Goal: Task Accomplishment & Management: Use online tool/utility

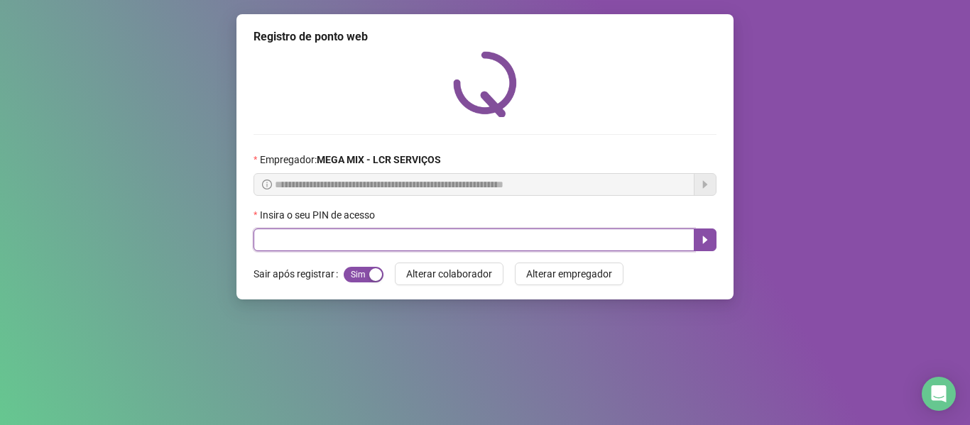
click at [494, 244] on input "text" at bounding box center [474, 240] width 441 height 23
type input "*****"
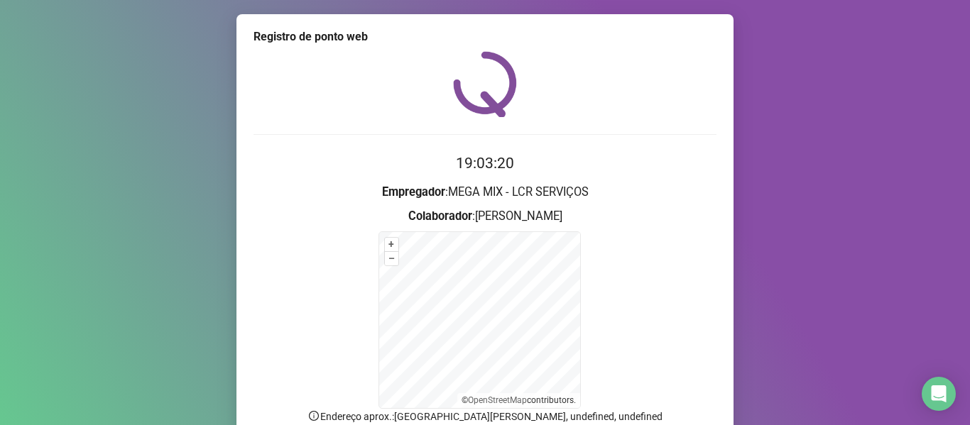
scroll to position [125, 0]
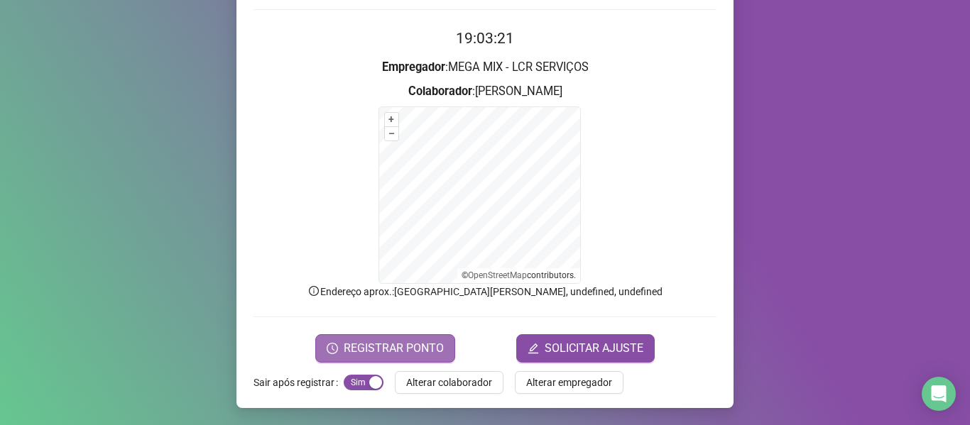
click at [428, 341] on span "REGISTRAR PONTO" at bounding box center [394, 348] width 100 height 17
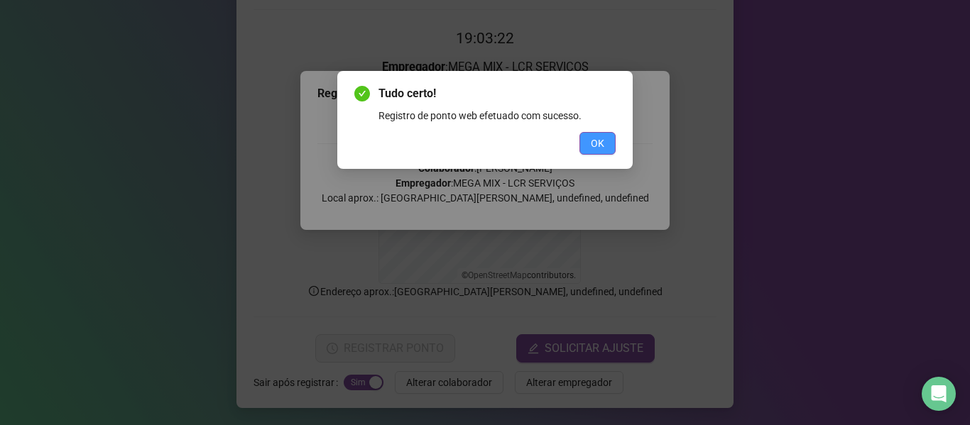
click at [599, 142] on span "OK" at bounding box center [597, 144] width 13 height 16
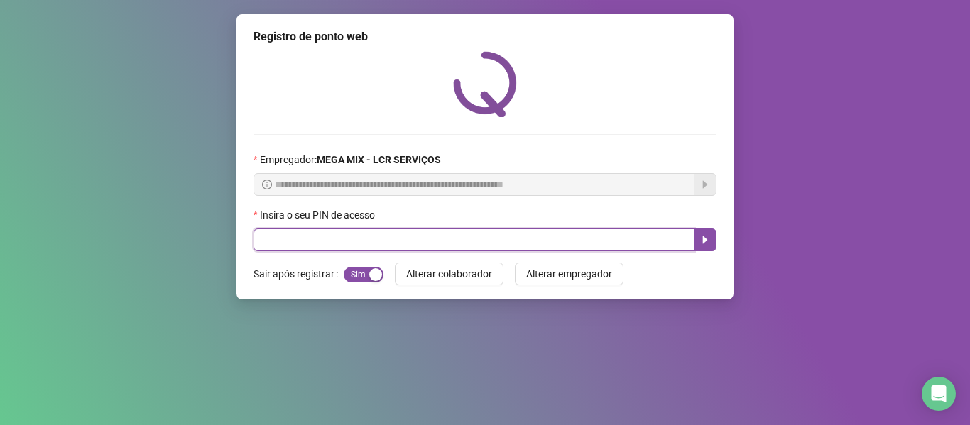
click at [490, 231] on input "text" at bounding box center [474, 240] width 441 height 23
type input "*****"
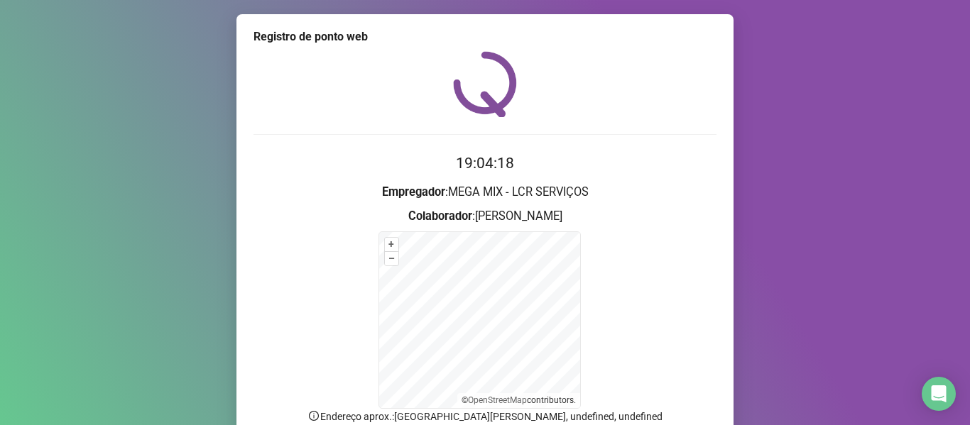
scroll to position [125, 0]
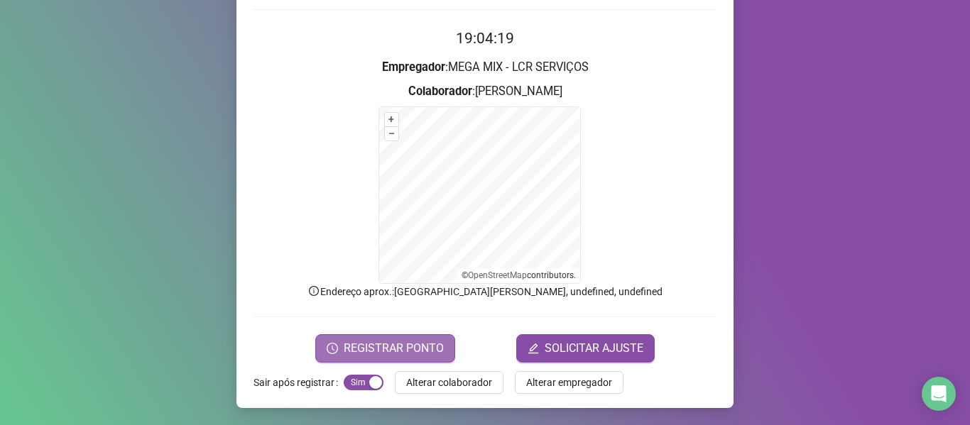
click at [384, 351] on span "REGISTRAR PONTO" at bounding box center [394, 348] width 100 height 17
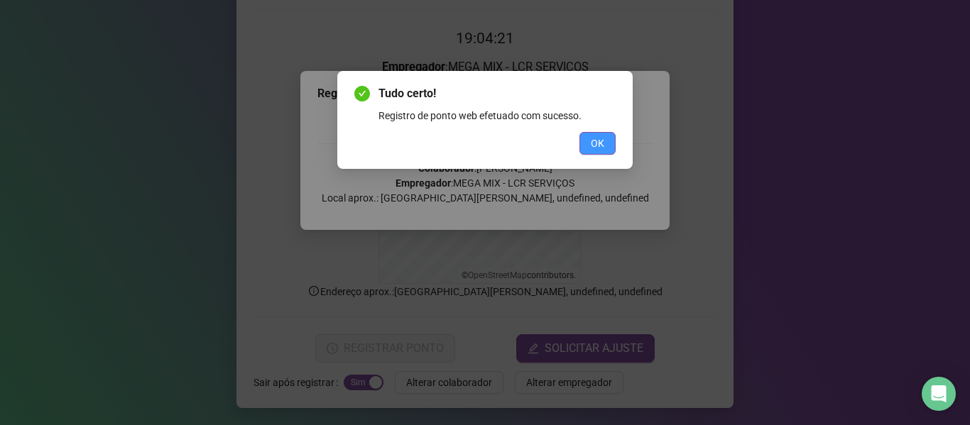
click at [590, 137] on button "OK" at bounding box center [597, 143] width 36 height 23
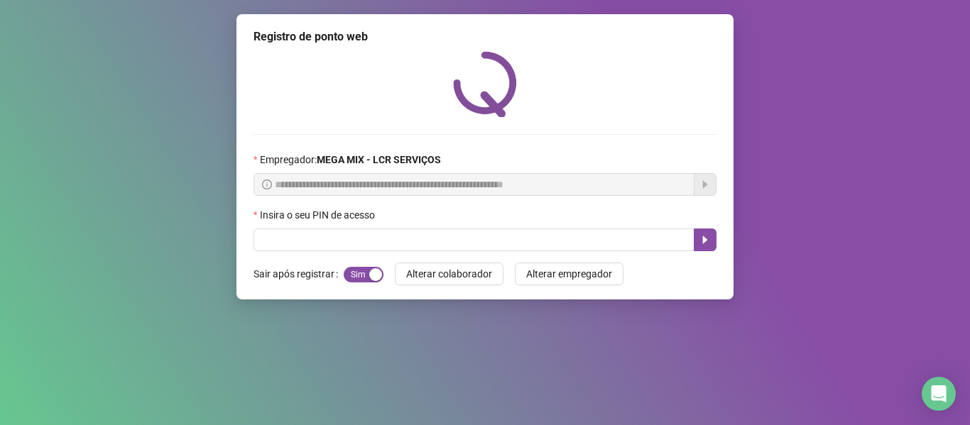
scroll to position [0, 0]
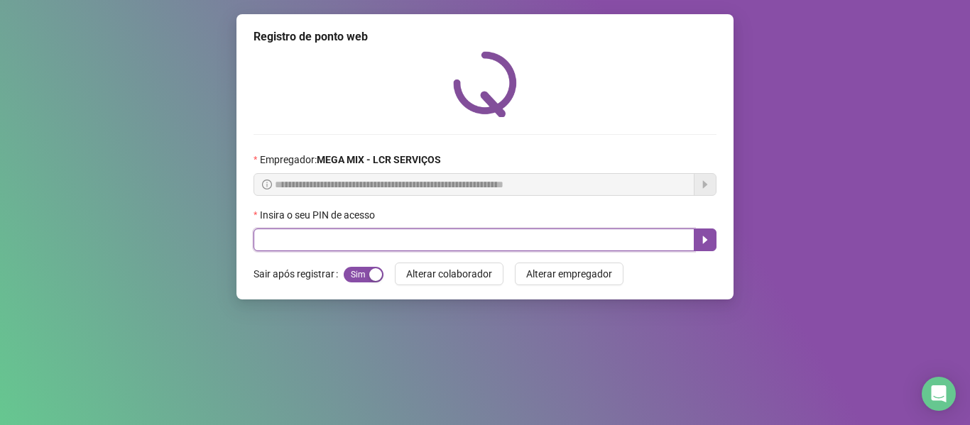
click at [321, 239] on input "text" at bounding box center [474, 240] width 441 height 23
type input "*****"
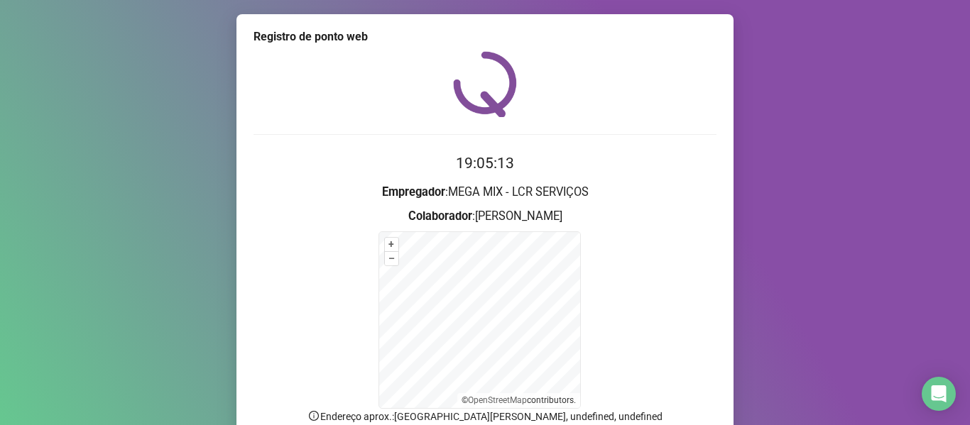
scroll to position [125, 0]
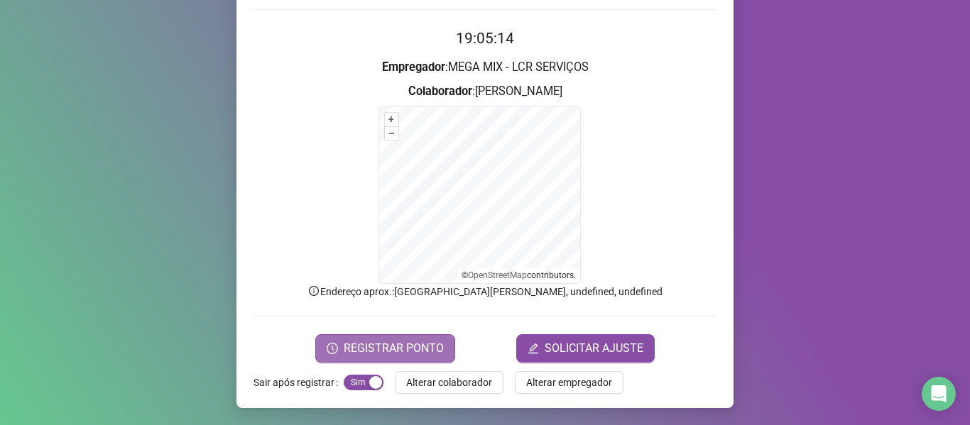
click at [395, 349] on span "REGISTRAR PONTO" at bounding box center [394, 348] width 100 height 17
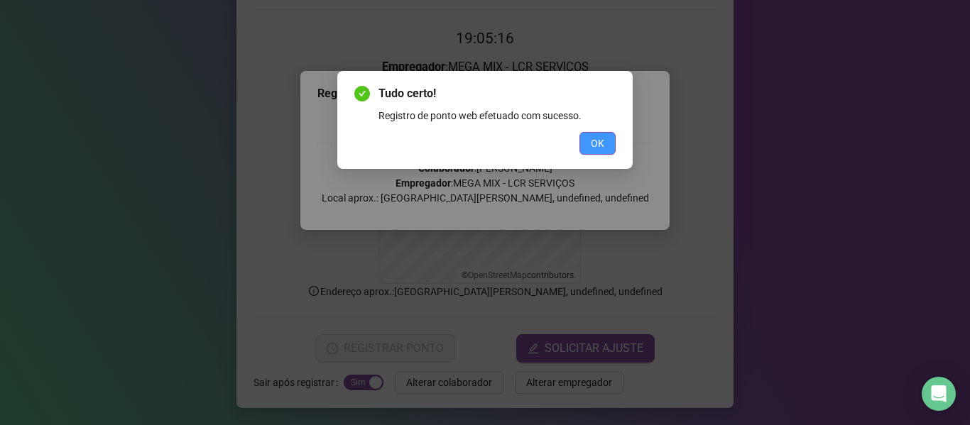
click at [586, 146] on button "OK" at bounding box center [597, 143] width 36 height 23
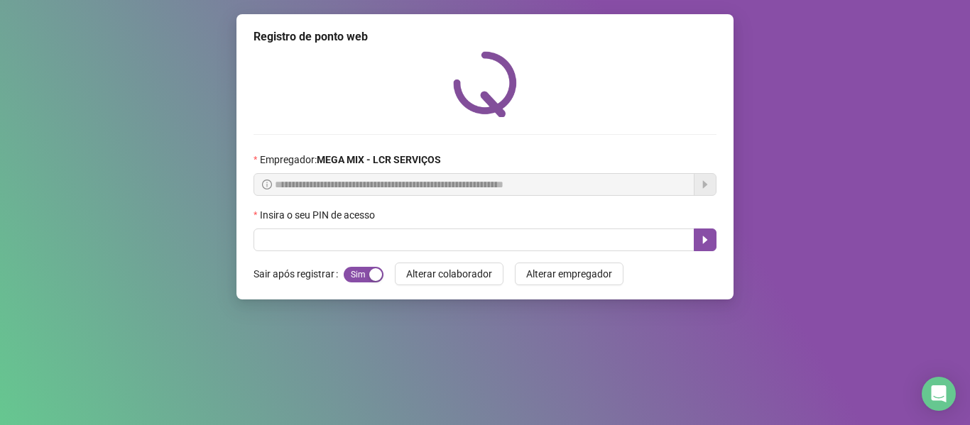
scroll to position [0, 0]
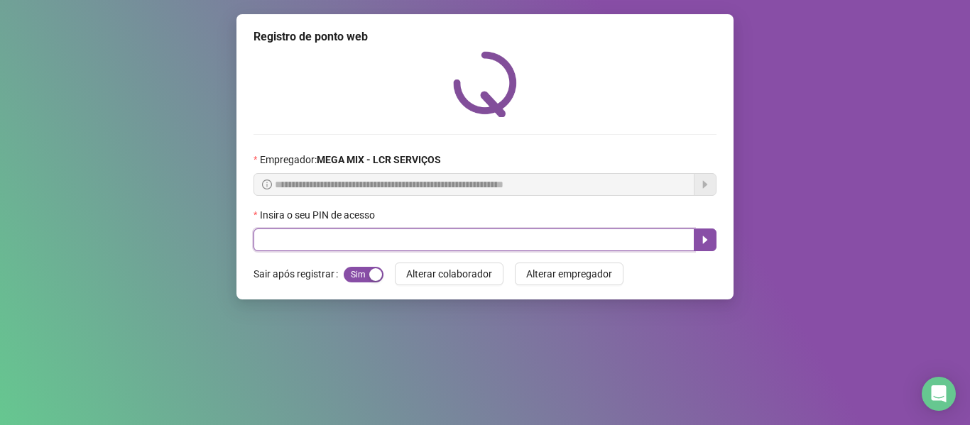
click at [595, 241] on input "text" at bounding box center [474, 240] width 441 height 23
type input "*****"
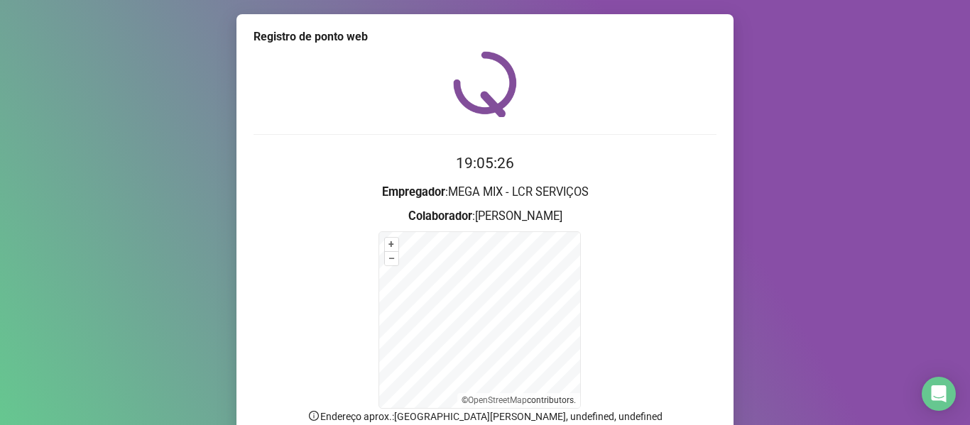
scroll to position [125, 0]
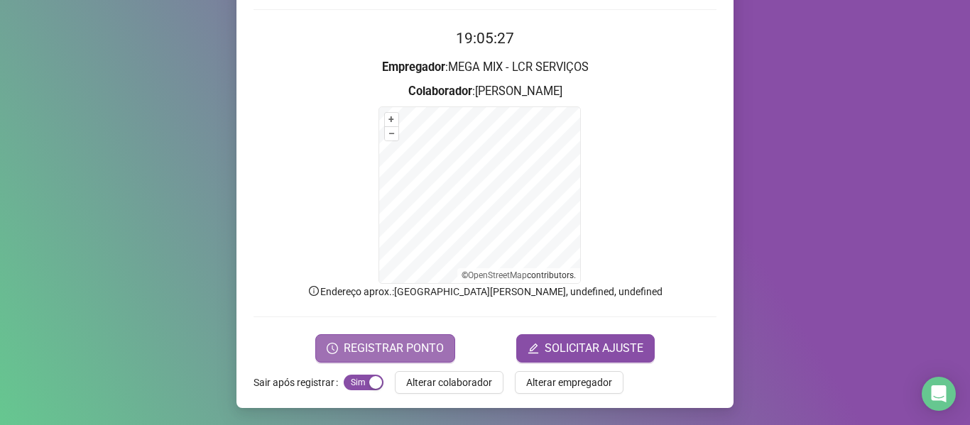
click at [385, 342] on span "REGISTRAR PONTO" at bounding box center [394, 348] width 100 height 17
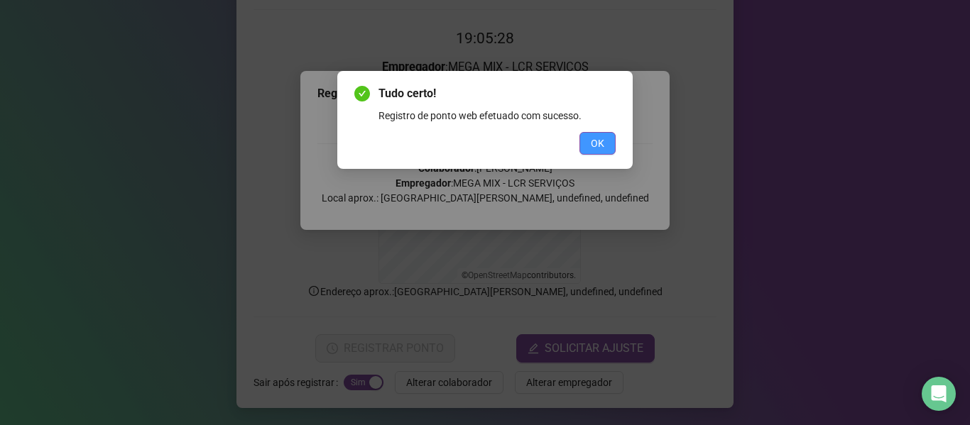
click at [594, 148] on span "OK" at bounding box center [597, 144] width 13 height 16
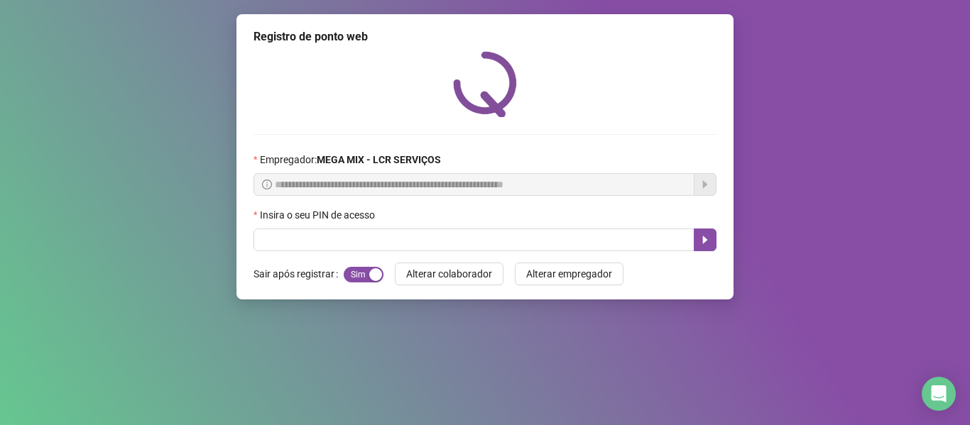
scroll to position [0, 0]
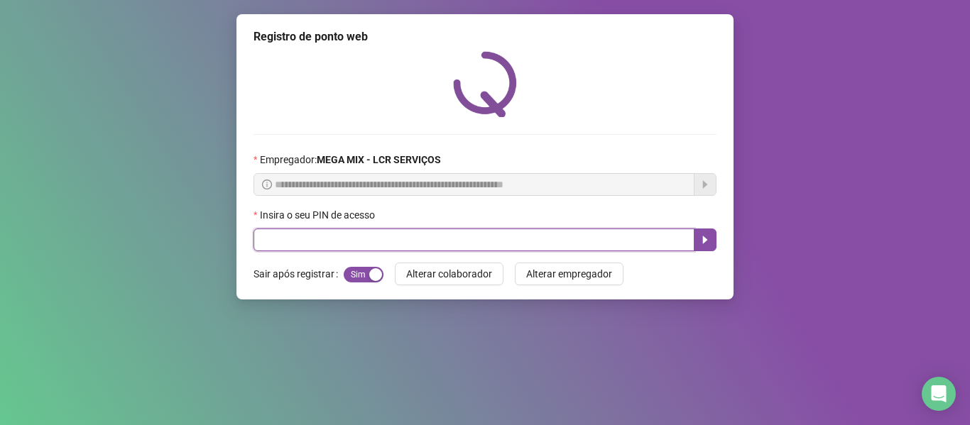
click at [663, 240] on input "text" at bounding box center [474, 240] width 441 height 23
type input "*****"
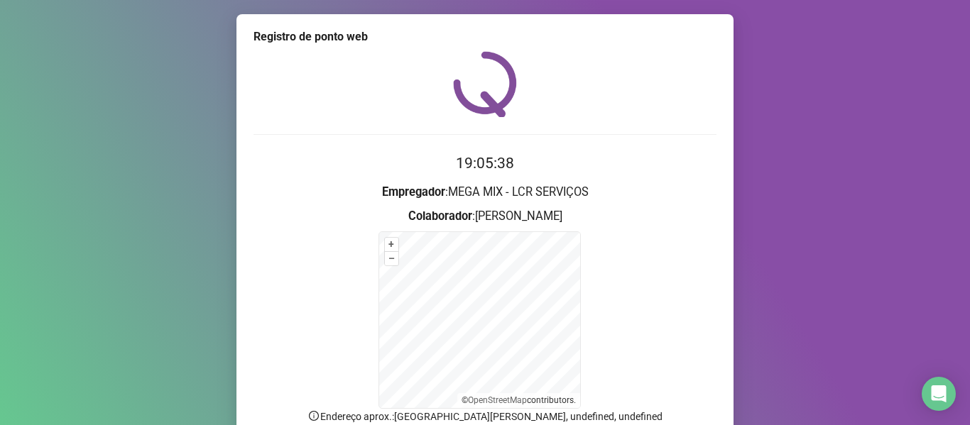
scroll to position [125, 0]
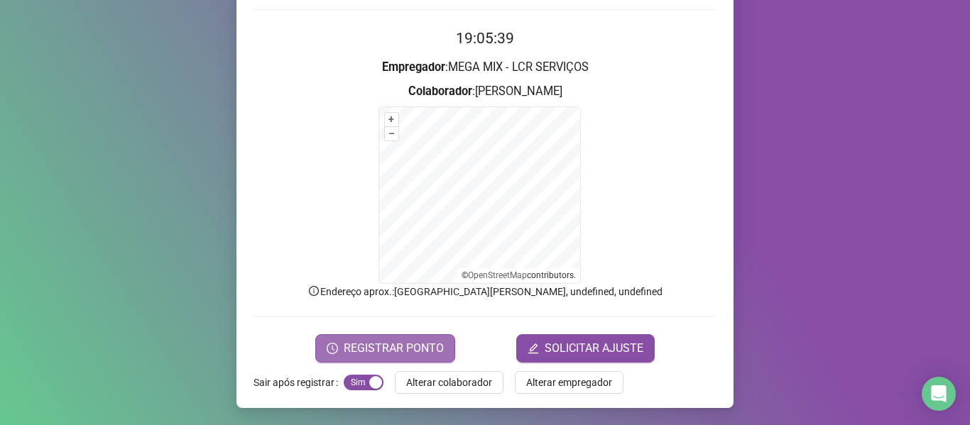
click at [415, 349] on span "REGISTRAR PONTO" at bounding box center [394, 348] width 100 height 17
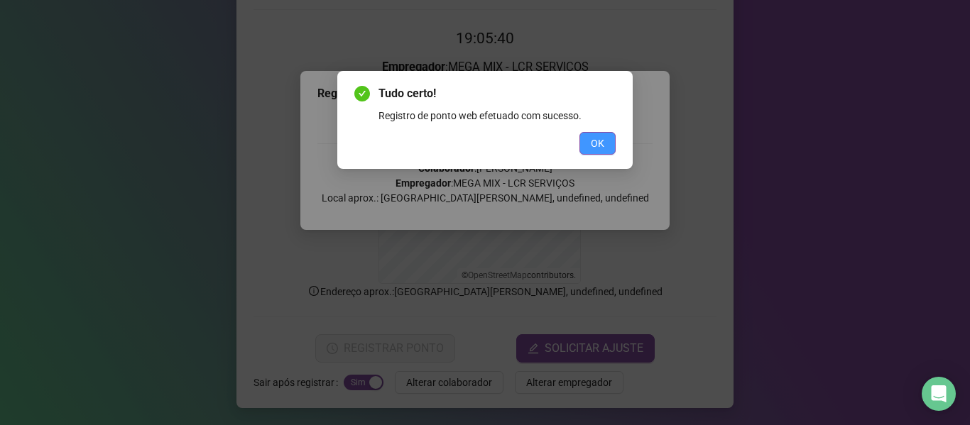
click at [611, 141] on button "OK" at bounding box center [597, 143] width 36 height 23
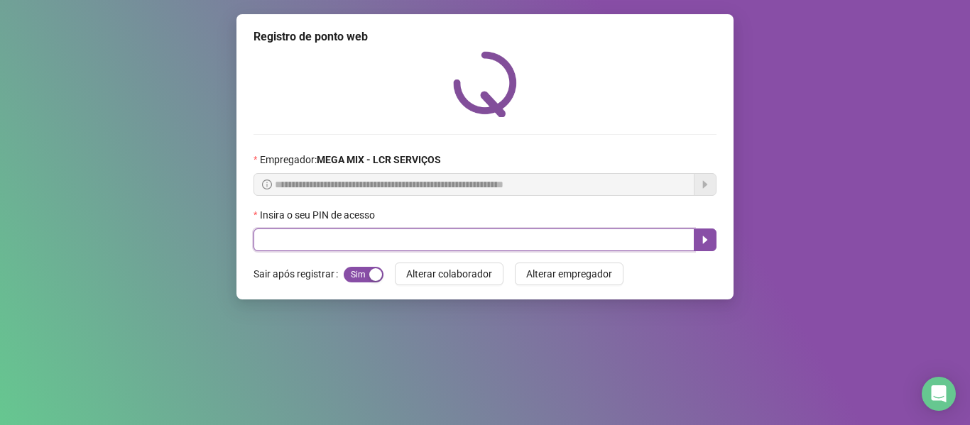
click at [429, 244] on input "text" at bounding box center [474, 240] width 441 height 23
type input "*****"
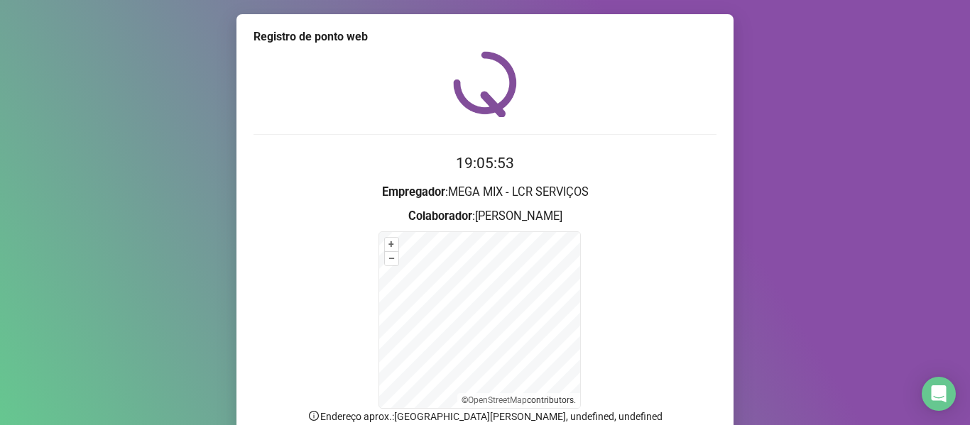
scroll to position [125, 0]
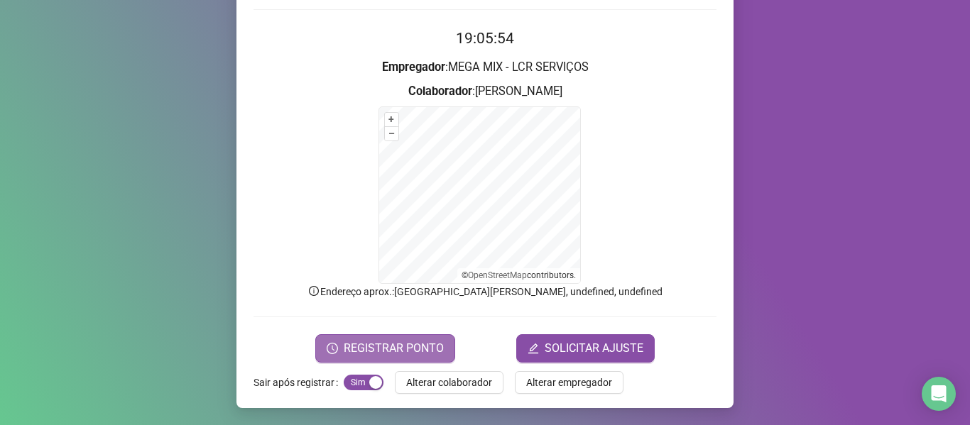
click at [402, 356] on span "REGISTRAR PONTO" at bounding box center [394, 348] width 100 height 17
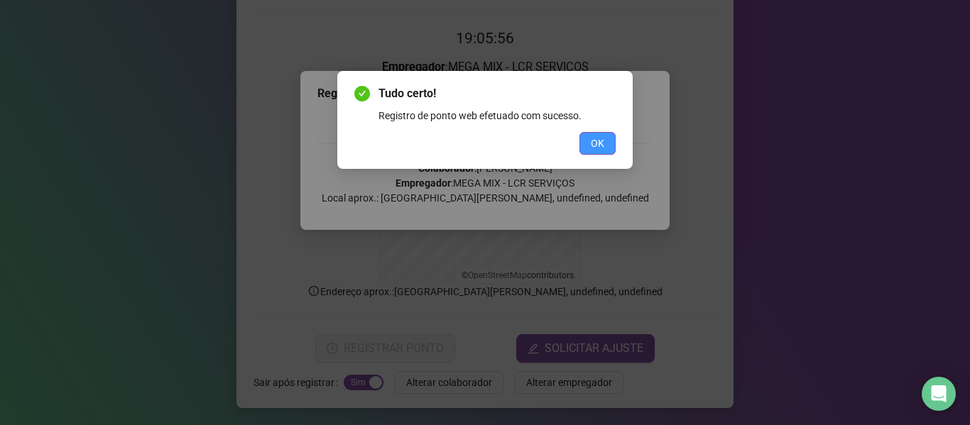
click at [600, 143] on span "OK" at bounding box center [597, 144] width 13 height 16
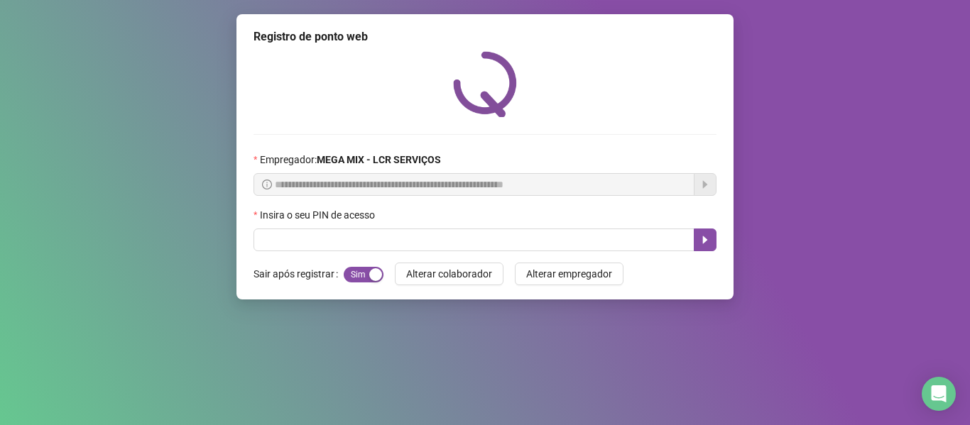
scroll to position [0, 0]
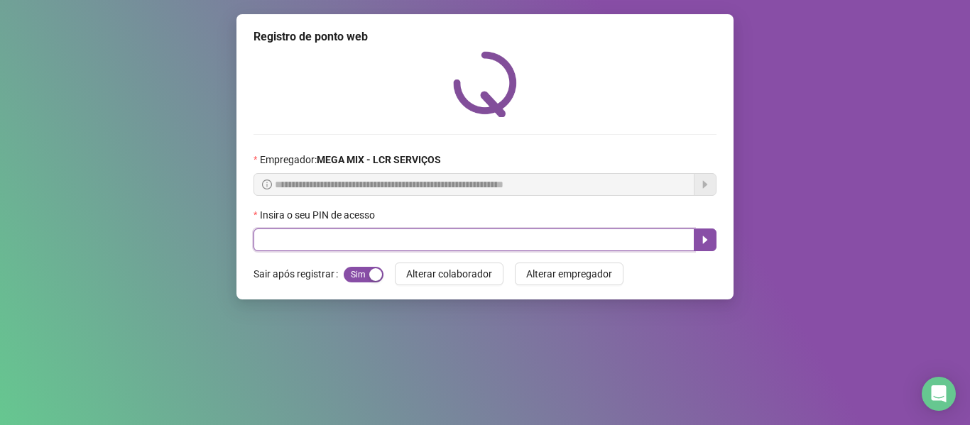
click at [603, 240] on input "text" at bounding box center [474, 240] width 441 height 23
type input "*****"
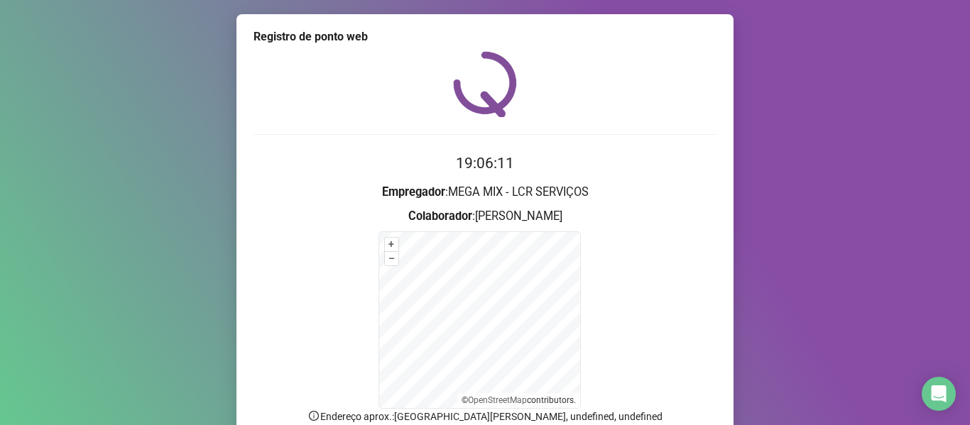
scroll to position [125, 0]
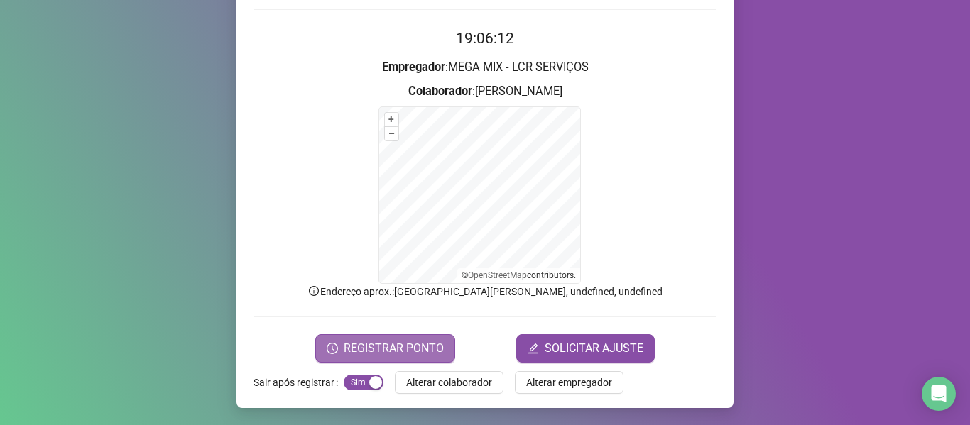
click at [396, 342] on span "REGISTRAR PONTO" at bounding box center [394, 348] width 100 height 17
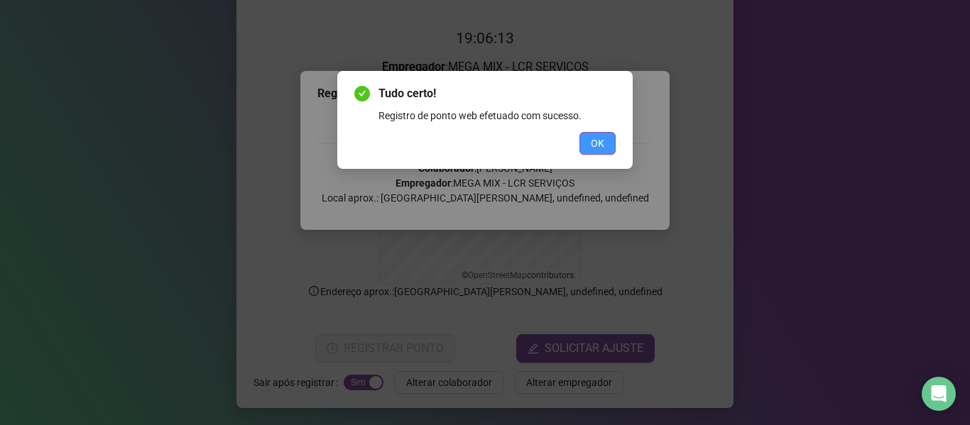
click at [601, 136] on span "OK" at bounding box center [597, 144] width 13 height 16
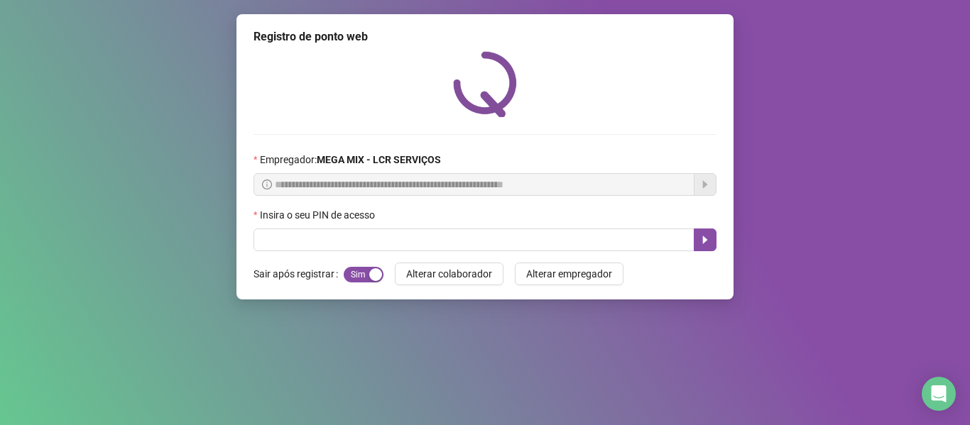
scroll to position [0, 0]
click at [267, 106] on div at bounding box center [485, 84] width 463 height 66
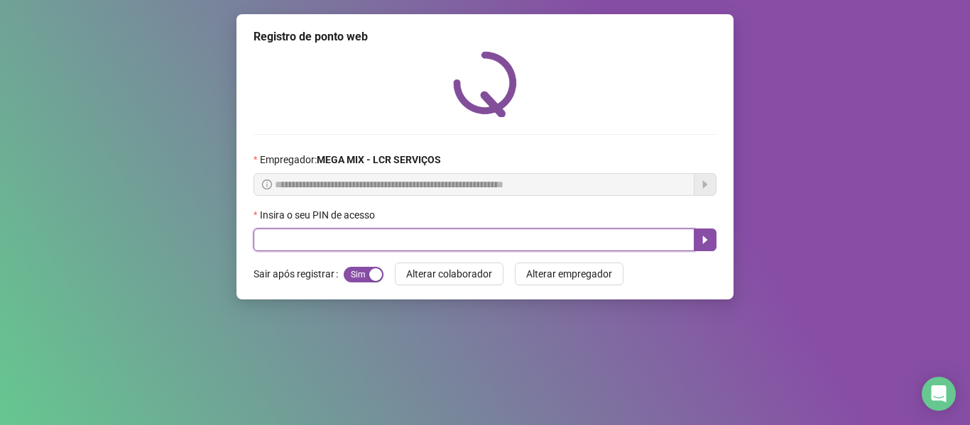
click at [328, 246] on input "text" at bounding box center [474, 240] width 441 height 23
type input "*****"
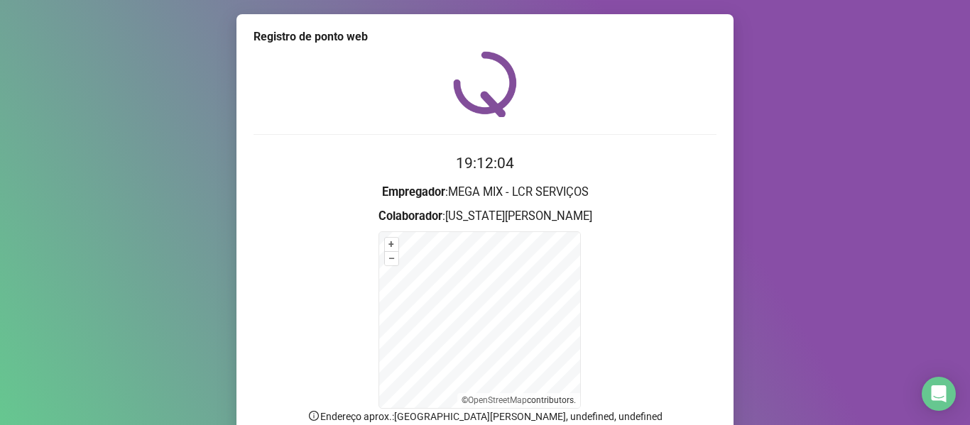
scroll to position [125, 0]
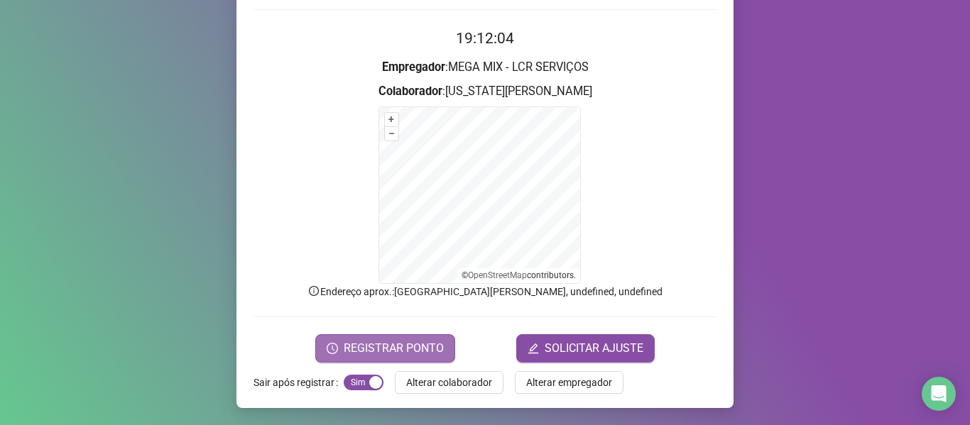
click at [371, 349] on span "REGISTRAR PONTO" at bounding box center [394, 348] width 100 height 17
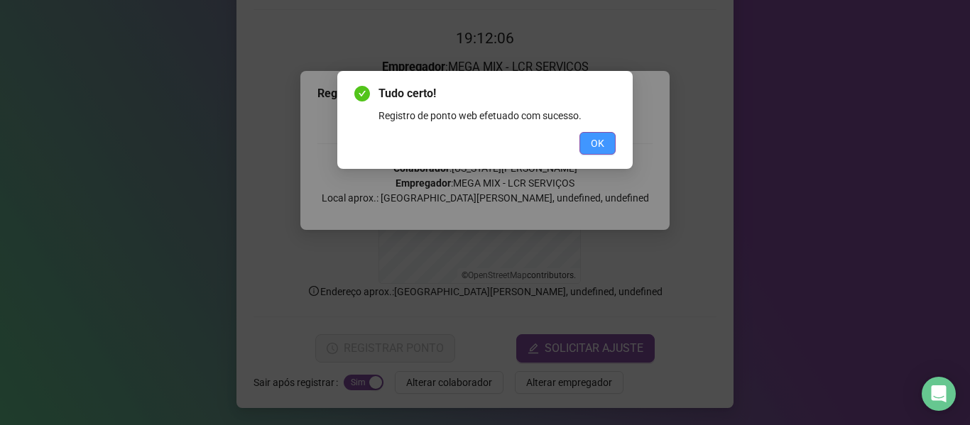
click at [602, 141] on span "OK" at bounding box center [597, 144] width 13 height 16
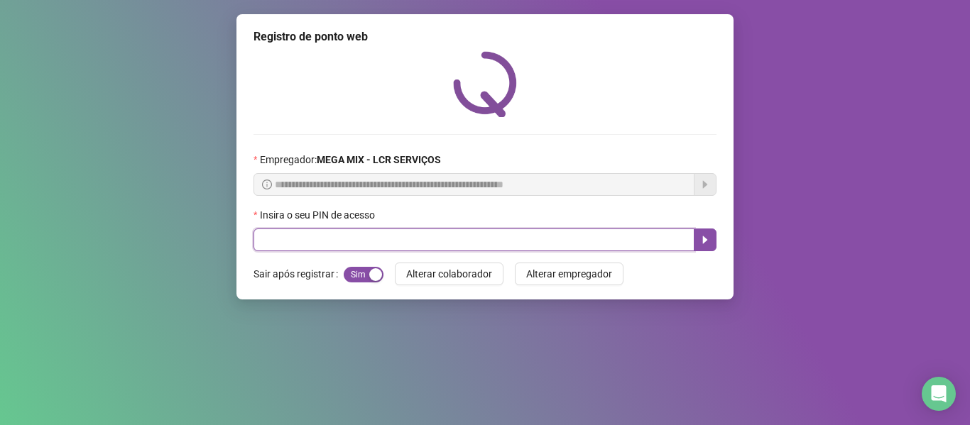
click at [535, 234] on input "text" at bounding box center [474, 240] width 441 height 23
type input "*****"
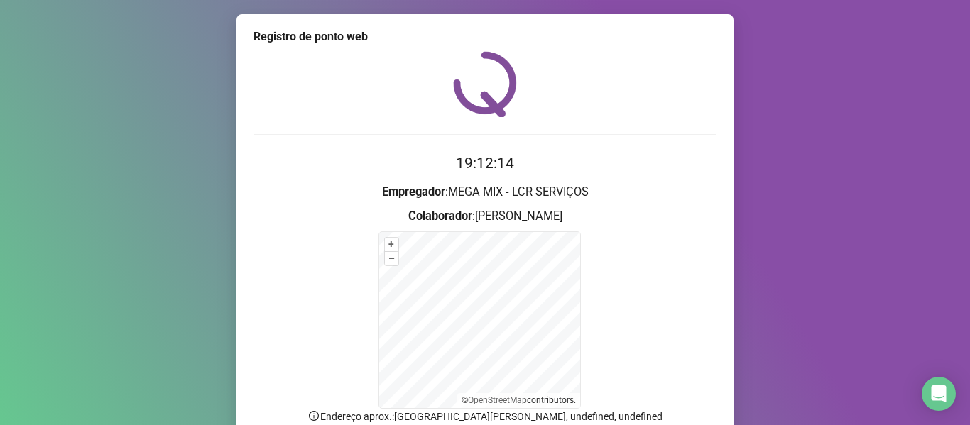
scroll to position [125, 0]
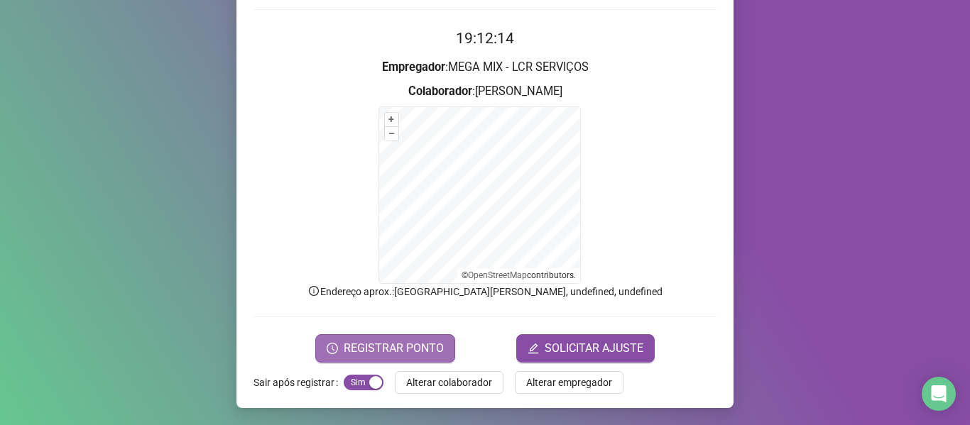
click at [339, 342] on button "REGISTRAR PONTO" at bounding box center [385, 348] width 140 height 28
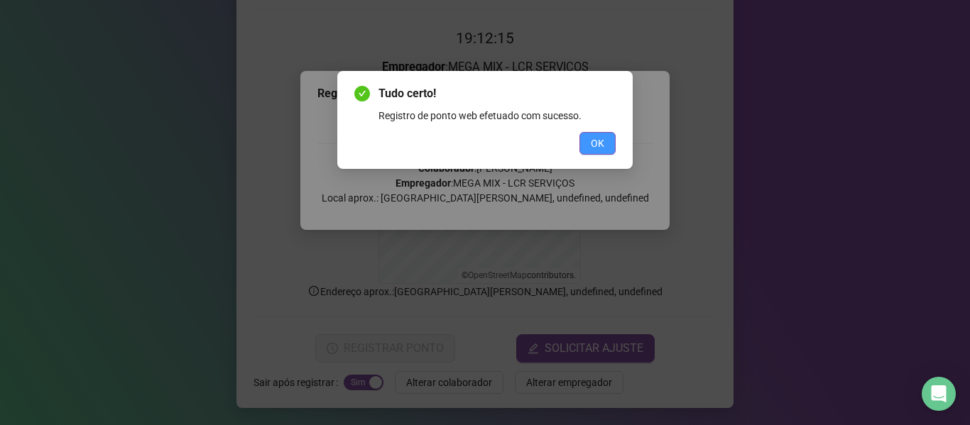
click at [608, 143] on button "OK" at bounding box center [597, 143] width 36 height 23
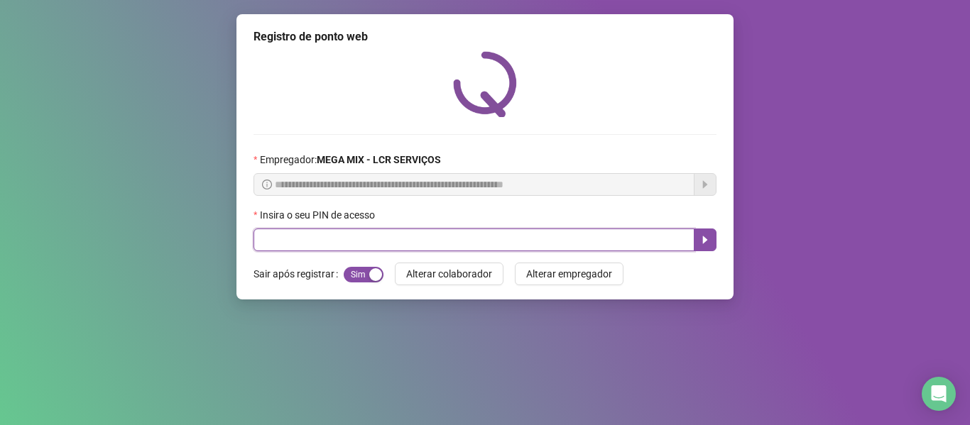
click at [516, 234] on input "text" at bounding box center [474, 240] width 441 height 23
type input "*****"
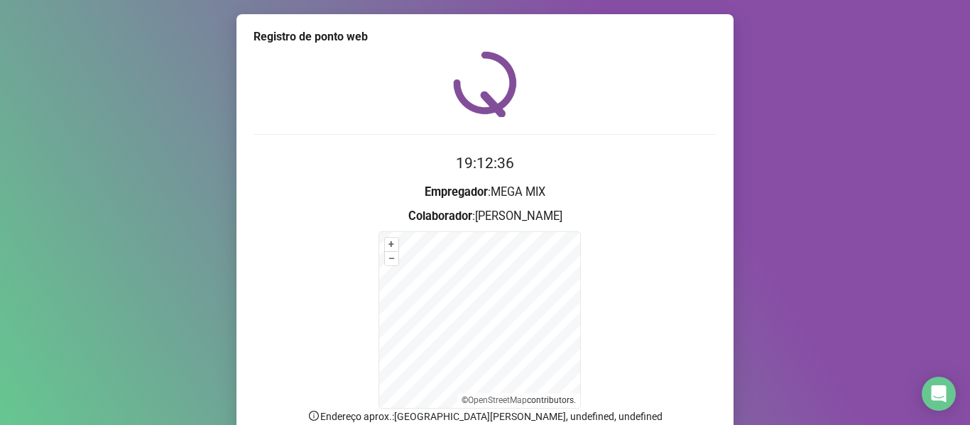
scroll to position [125, 0]
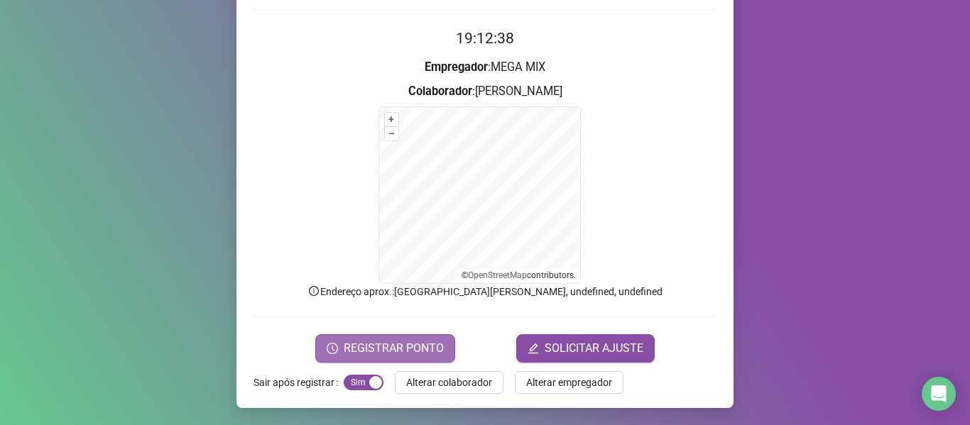
click at [358, 351] on span "REGISTRAR PONTO" at bounding box center [394, 348] width 100 height 17
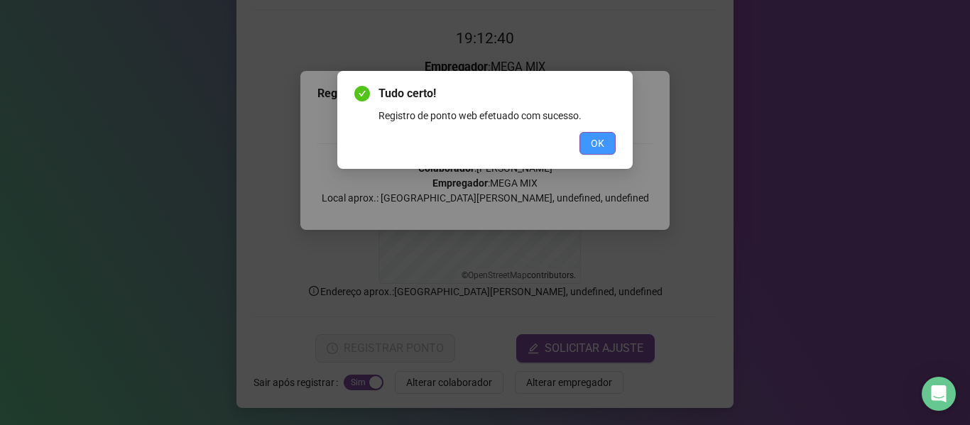
click at [609, 138] on button "OK" at bounding box center [597, 143] width 36 height 23
